Goal: Transaction & Acquisition: Purchase product/service

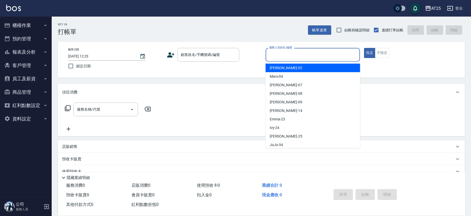
click at [309, 56] on input "服務人員姓名/編號" at bounding box center [313, 54] width 90 height 9
click at [278, 50] on input "服務人員姓名/編號" at bounding box center [313, 54] width 90 height 9
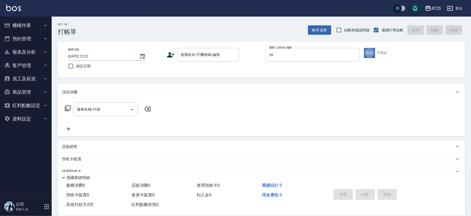
type input "N-39"
type button "true"
click at [228, 56] on input "顧客姓名/手機號碼/編號" at bounding box center [205, 54] width 50 height 9
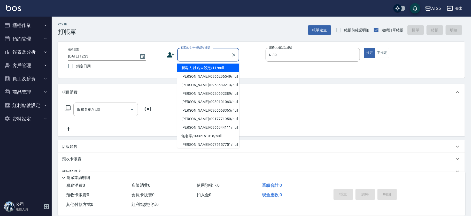
click at [203, 70] on li "新客人 姓名未設定/11/null" at bounding box center [208, 68] width 62 height 9
type input "新客人 姓名未設定/11/null"
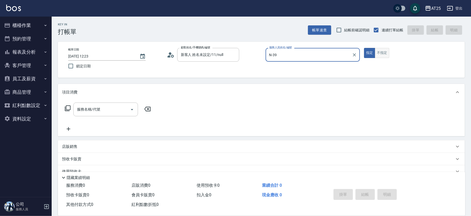
click at [383, 53] on button "不指定" at bounding box center [382, 53] width 14 height 10
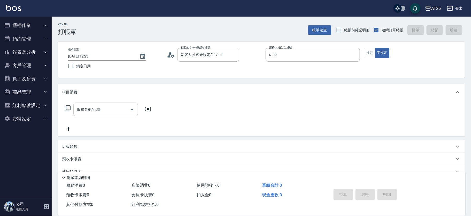
click at [86, 110] on div "服務名稱/代號 服務名稱/代號" at bounding box center [105, 109] width 65 height 14
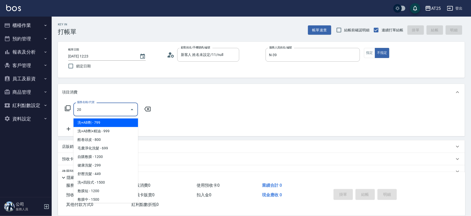
type input "201"
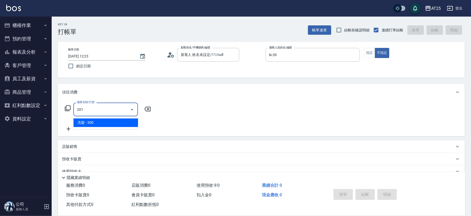
click at [89, 123] on span "洗髮 - 300" at bounding box center [105, 122] width 65 height 9
type input "30"
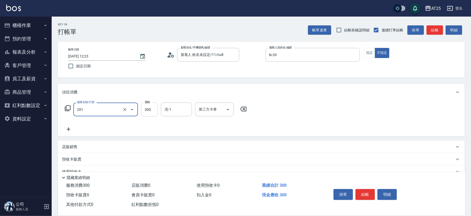
type input "洗髮(201)"
click at [150, 108] on input "300" at bounding box center [149, 109] width 17 height 14
type input "0"
type input "40"
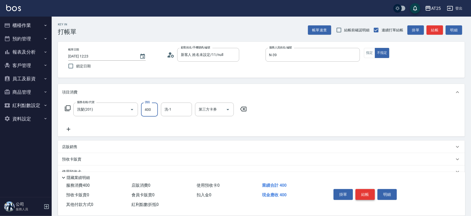
type input "400"
drag, startPoint x: 366, startPoint y: 191, endPoint x: 224, endPoint y: 110, distance: 163.7
click at [234, 110] on div "Key In 打帳單 帳單速查 結帳前確認明細 連續打單結帳 掛單 結帳 明細 帳單日期 [DATE] 12:23 鎖定日期 顧客姓名/手機號碼/編號 新客人…" at bounding box center [262, 140] width 420 height 247
click at [181, 108] on input "洗-1" at bounding box center [176, 109] width 26 height 9
click at [181, 123] on div "小u -77" at bounding box center [176, 122] width 31 height 9
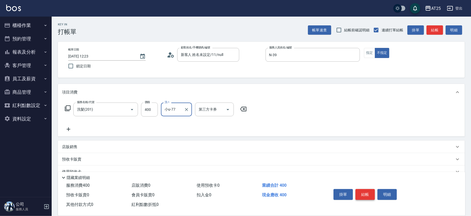
type input "小u-77"
click at [367, 192] on button "結帳" at bounding box center [365, 194] width 19 height 11
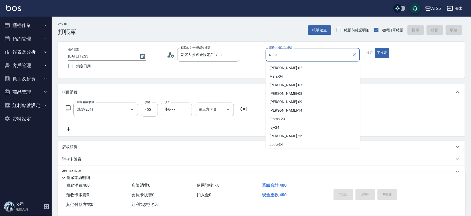
scroll to position [18, 0]
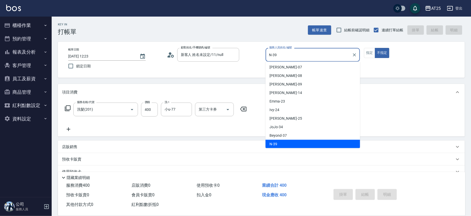
click at [300, 56] on input "N-39" at bounding box center [309, 54] width 82 height 9
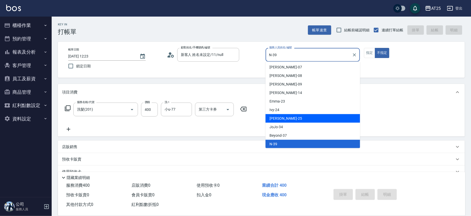
type input "[DATE] 14:12"
type input "0"
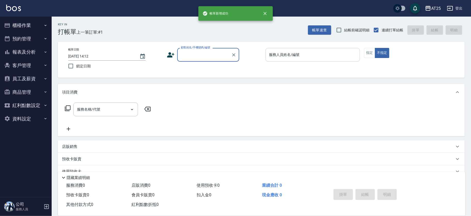
click at [302, 59] on div "服務人員姓名/編號" at bounding box center [313, 55] width 95 height 14
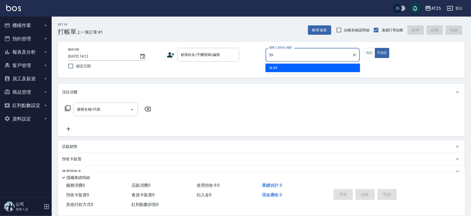
type input "N-39"
type button "false"
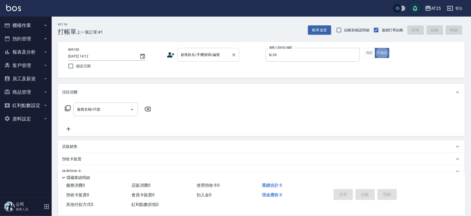
click at [208, 55] on div "顧客姓名/手機號碼/編號 顧客姓名/手機號碼/編號" at bounding box center [208, 55] width 62 height 14
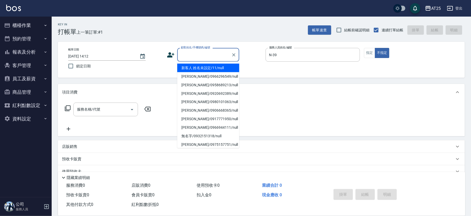
click at [199, 65] on li "新客人 姓名未設定/11/null" at bounding box center [208, 68] width 62 height 9
type input "新客人 姓名未設定/11/null"
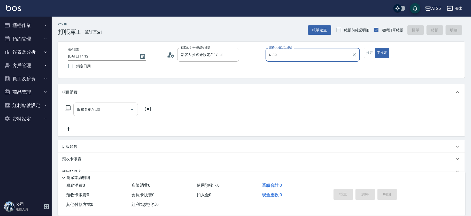
click at [93, 113] on input "服務名稱/代號" at bounding box center [102, 109] width 52 height 9
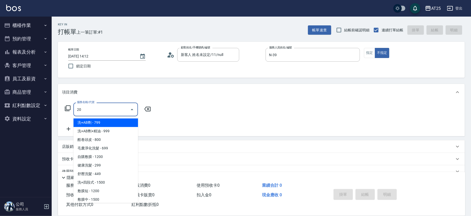
type input "201"
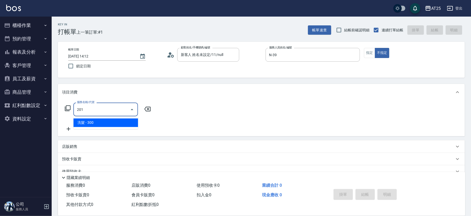
click at [101, 121] on span "洗髮 - 300" at bounding box center [105, 122] width 65 height 9
type input "30"
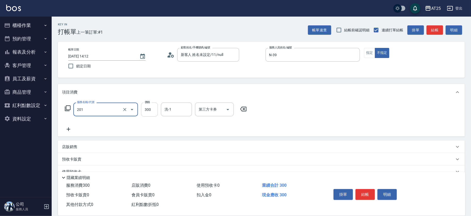
type input "洗髮(201)"
click at [142, 108] on input "300" at bounding box center [149, 109] width 17 height 14
type input "0"
type input "40"
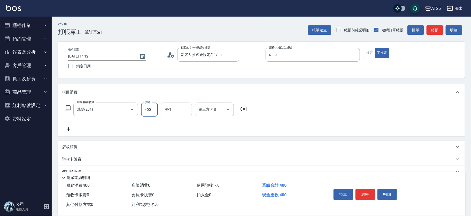
type input "400"
click at [178, 111] on input "洗-1" at bounding box center [176, 109] width 26 height 9
click at [176, 116] on ul "[PERSON_NAME] -117" at bounding box center [176, 122] width 31 height 13
drag, startPoint x: 176, startPoint y: 116, endPoint x: 176, endPoint y: 119, distance: 2.8
click at [176, 119] on ul "[PERSON_NAME] -117" at bounding box center [176, 122] width 31 height 13
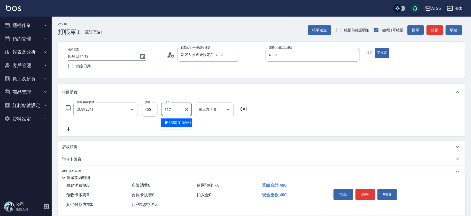
click at [176, 119] on div "[PERSON_NAME] -117" at bounding box center [176, 122] width 31 height 9
type input "[PERSON_NAME]-117"
click at [361, 194] on button "結帳" at bounding box center [365, 194] width 19 height 11
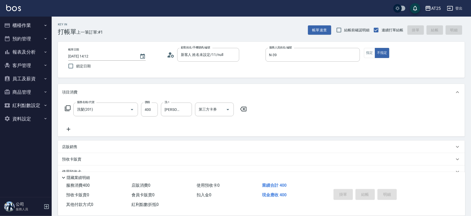
type input "0"
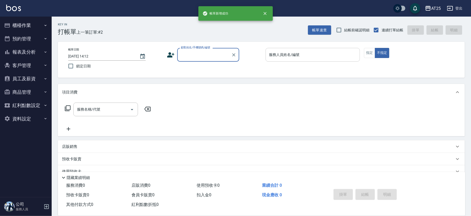
click at [307, 49] on div "服務人員姓名/編號" at bounding box center [313, 55] width 95 height 14
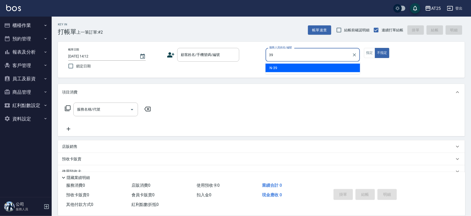
type input "N-39"
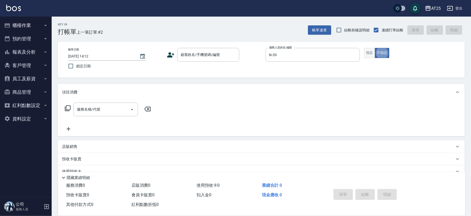
click at [370, 56] on button "指定" at bounding box center [369, 53] width 11 height 10
click at [205, 60] on div "顧客姓名/手機號碼/編號" at bounding box center [208, 55] width 62 height 14
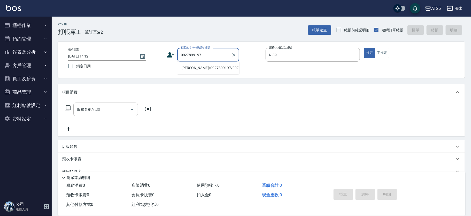
click at [193, 70] on li "[PERSON_NAME]/0927899197/0927899197" at bounding box center [208, 68] width 62 height 9
type input "[PERSON_NAME]/0927899197/0927899197"
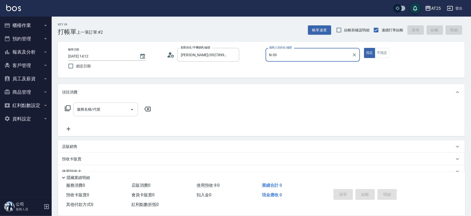
click at [102, 108] on input "服務名稱/代號" at bounding box center [102, 109] width 52 height 9
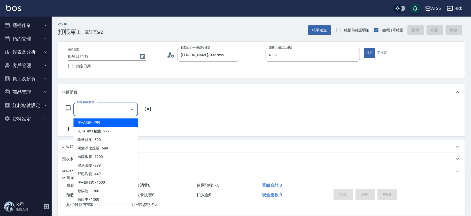
drag, startPoint x: 101, startPoint y: 119, endPoint x: 98, endPoint y: 123, distance: 4.8
click at [100, 121] on span "洗+AB劑 - 799" at bounding box center [105, 122] width 65 height 9
type input "洗+AB劑(101)"
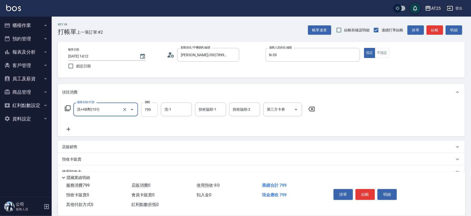
click at [146, 110] on input "799" at bounding box center [149, 109] width 17 height 14
type input "0"
drag, startPoint x: 148, startPoint y: 111, endPoint x: 145, endPoint y: 111, distance: 2.9
click at [145, 111] on input "0" at bounding box center [149, 109] width 17 height 14
type input "79"
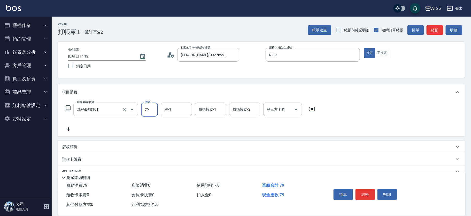
type input "70"
type input "799"
click at [67, 129] on icon at bounding box center [69, 129] width 4 height 4
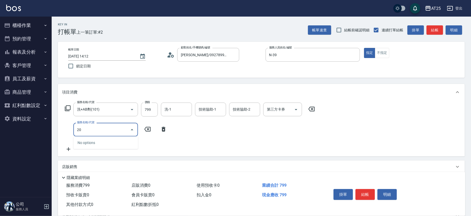
type input "2"
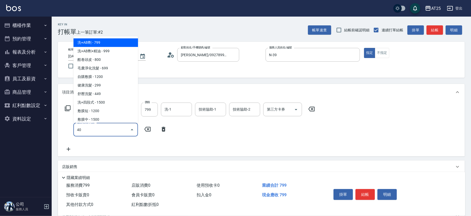
type input "401"
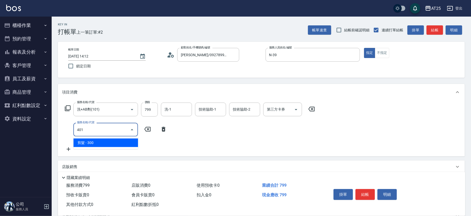
click at [87, 141] on span "剪髮 - 300" at bounding box center [105, 142] width 65 height 9
type input "100"
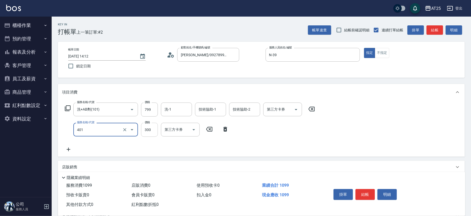
type input "剪髮(401)"
click at [156, 128] on input "300" at bounding box center [149, 130] width 17 height 14
type input "80"
type input "50"
type input "120"
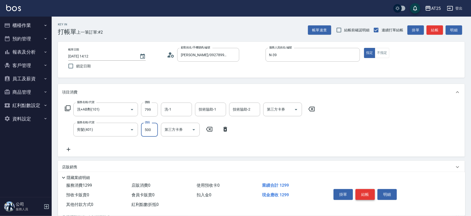
type input "500"
click at [370, 190] on button "結帳" at bounding box center [365, 194] width 19 height 11
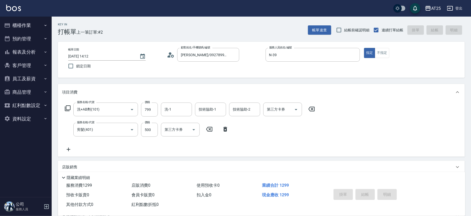
type input "0"
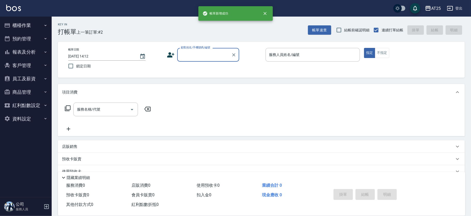
scroll to position [0, 0]
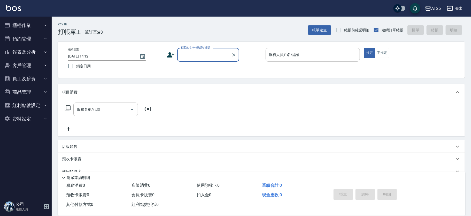
click at [316, 55] on input "服務人員姓名/編號" at bounding box center [313, 54] width 90 height 9
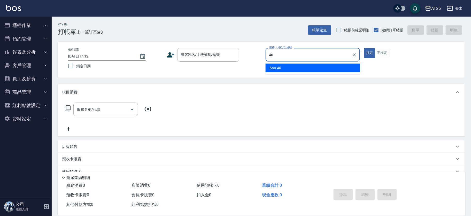
type input "Ann-40"
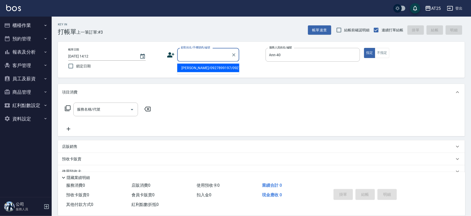
click at [213, 57] on input "顧客姓名/手機號碼/編號" at bounding box center [205, 54] width 50 height 9
type input "1"
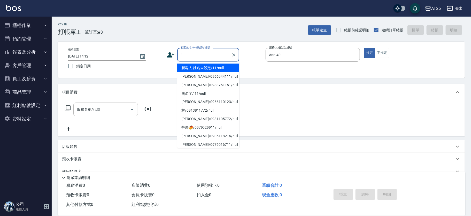
click at [190, 68] on li "新客人 姓名未設定/11/null" at bounding box center [208, 68] width 62 height 9
type input "新客人 姓名未設定/11/null"
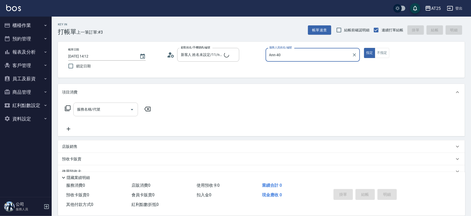
click at [106, 107] on input "服務名稱/代號" at bounding box center [102, 109] width 52 height 9
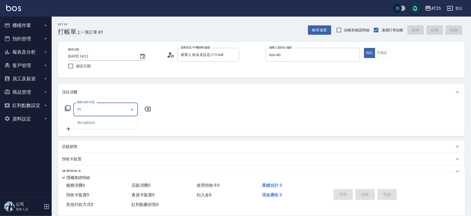
type input "714"
click at [97, 120] on span "拆 - 1500" at bounding box center [105, 122] width 65 height 9
type input "150"
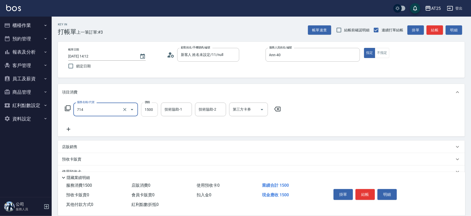
click at [146, 109] on input "1500" at bounding box center [149, 109] width 17 height 14
type input "拆(714)"
type input "0"
click at [67, 127] on icon at bounding box center [68, 129] width 13 height 6
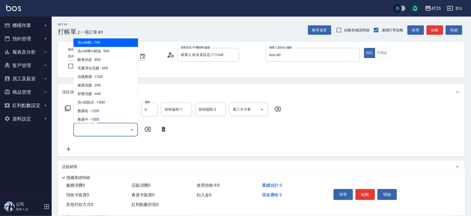
click at [87, 129] on input "服務名稱/代號" at bounding box center [102, 129] width 52 height 9
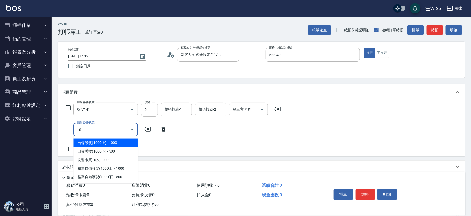
type input "102"
click at [103, 144] on span "洗+AB劑+精油 - 999" at bounding box center [105, 142] width 65 height 9
type input "90"
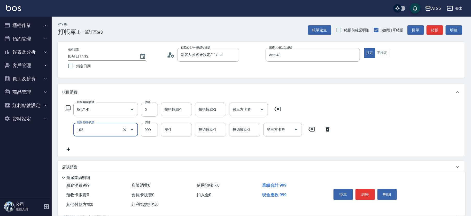
type input "洗+AB劑+精油(102)"
click at [70, 148] on icon at bounding box center [68, 149] width 13 height 6
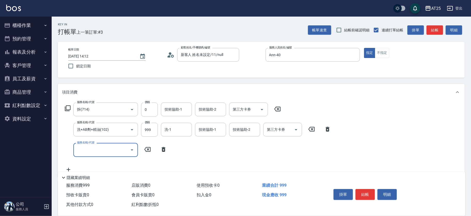
click at [85, 151] on input "服務名稱/代號" at bounding box center [102, 149] width 52 height 9
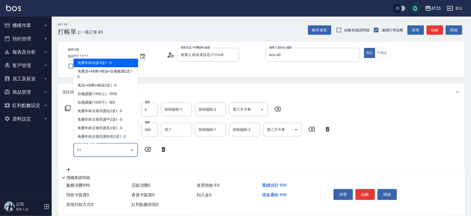
type input "114"
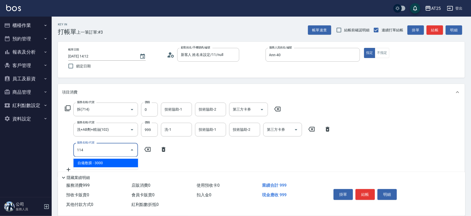
click at [99, 164] on span "自備敷膜 - 3000" at bounding box center [105, 163] width 65 height 9
type input "390"
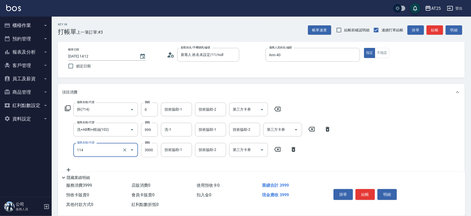
type input "自備敷膜(114)"
click at [146, 150] on input "3000" at bounding box center [149, 150] width 17 height 14
type input "100"
type input "80"
type input "170"
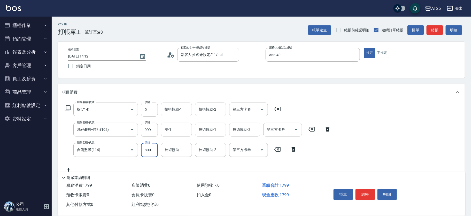
type input "800"
click at [173, 112] on input "技術協助-1" at bounding box center [176, 109] width 26 height 9
click at [186, 121] on div "[PERSON_NAME] -80" at bounding box center [176, 122] width 31 height 9
type input "[PERSON_NAME]-80"
click at [201, 108] on div "技術協助-2 技術協助-2" at bounding box center [210, 109] width 31 height 14
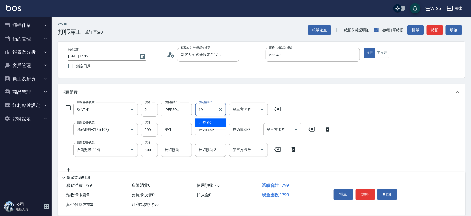
click at [206, 121] on span "小恩 -69" at bounding box center [205, 122] width 12 height 5
type input "小恩-69"
click at [178, 132] on input "洗-1" at bounding box center [176, 129] width 26 height 9
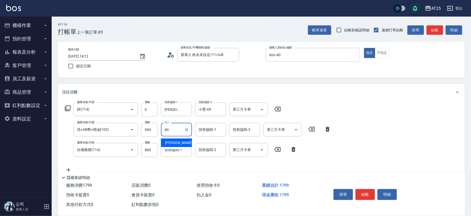
click at [178, 142] on span "[PERSON_NAME] -80" at bounding box center [181, 142] width 33 height 5
click at [203, 145] on div "技術協助-2" at bounding box center [210, 150] width 31 height 14
type input "[PERSON_NAME]-80"
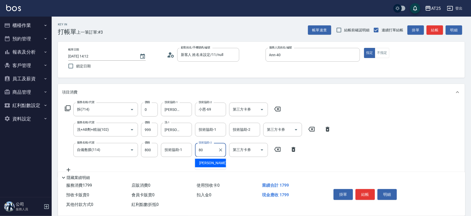
click at [210, 164] on span "[PERSON_NAME] -80" at bounding box center [215, 162] width 33 height 5
type input "[PERSON_NAME]-80"
click at [210, 129] on input "技術協助-1" at bounding box center [211, 129] width 26 height 9
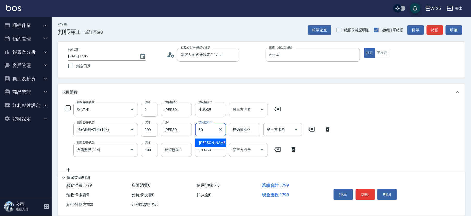
click at [210, 139] on div "[PERSON_NAME] -80" at bounding box center [210, 142] width 31 height 9
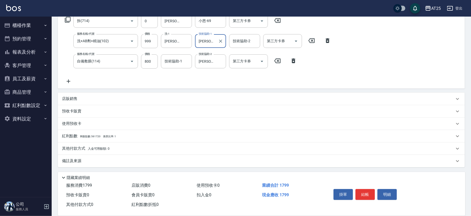
type input "[PERSON_NAME]-80"
click at [88, 147] on span "入金可用餘額: 0" at bounding box center [99, 149] width 22 height 4
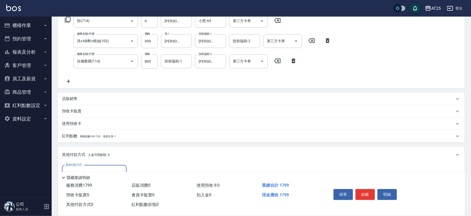
scroll to position [149, 0]
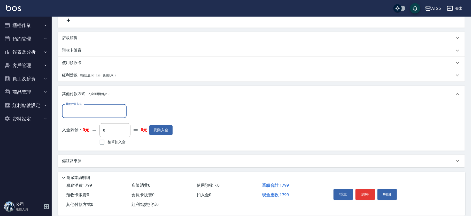
click at [76, 109] on input "其他付款方式" at bounding box center [94, 111] width 60 height 9
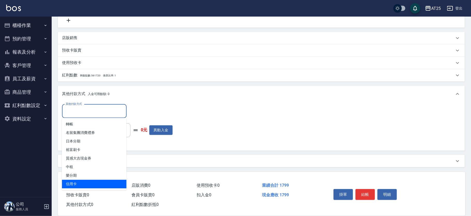
click at [81, 182] on span "信用卡" at bounding box center [94, 183] width 65 height 9
type input "信用卡"
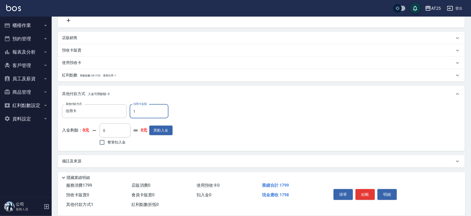
type input "17"
type input "160"
type input "179"
type input "0"
type input "1799"
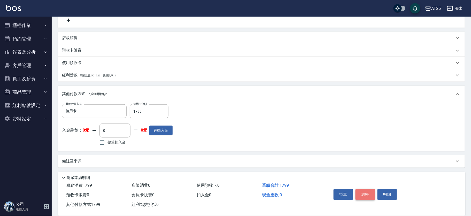
click at [365, 194] on button "結帳" at bounding box center [365, 194] width 19 height 11
type input "[DATE] 14:13"
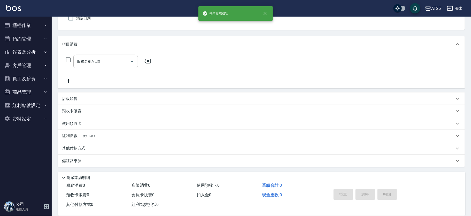
scroll to position [0, 0]
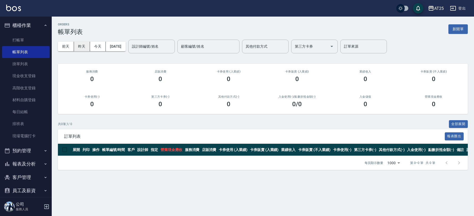
click at [82, 44] on button "昨天" at bounding box center [82, 47] width 16 height 10
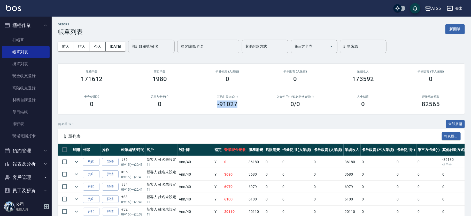
drag, startPoint x: 216, startPoint y: 103, endPoint x: 242, endPoint y: 108, distance: 26.1
click at [242, 108] on div "其他付款方式(-) -91027" at bounding box center [228, 101] width 68 height 25
click at [246, 106] on div "-91027" at bounding box center [228, 103] width 56 height 7
